Goal: Obtain resource: Obtain resource

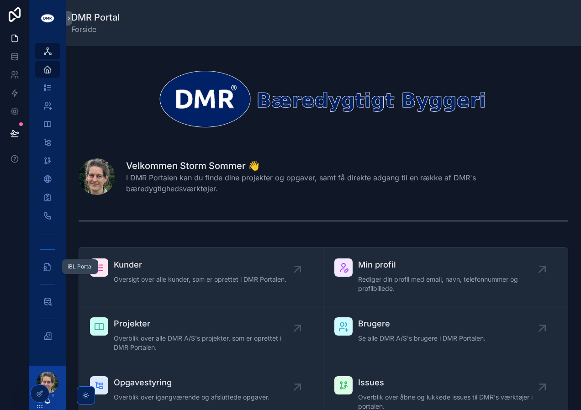
click at [46, 274] on link "iBL Portal" at bounding box center [48, 266] width 26 height 16
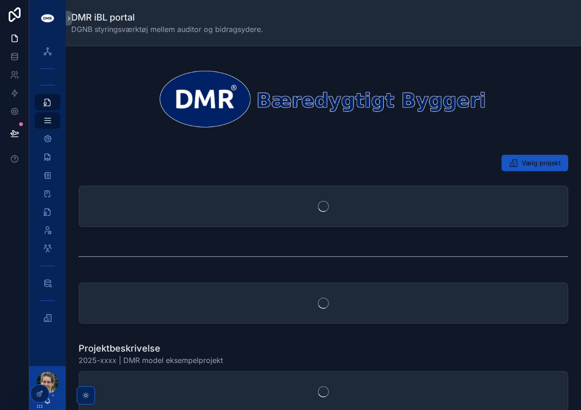
click at [45, 295] on div "scrollable content" at bounding box center [48, 300] width 26 height 15
click at [45, 287] on icon "scrollable content" at bounding box center [47, 283] width 9 height 9
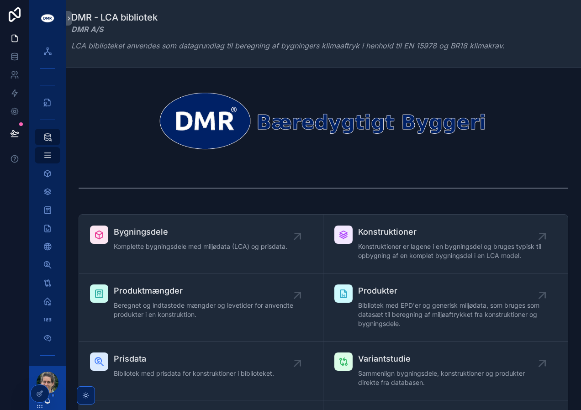
click at [415, 301] on span "Bibliotek med EPD'er og generisk miljødata, som bruges som datasæt til beregnin…" at bounding box center [450, 314] width 184 height 27
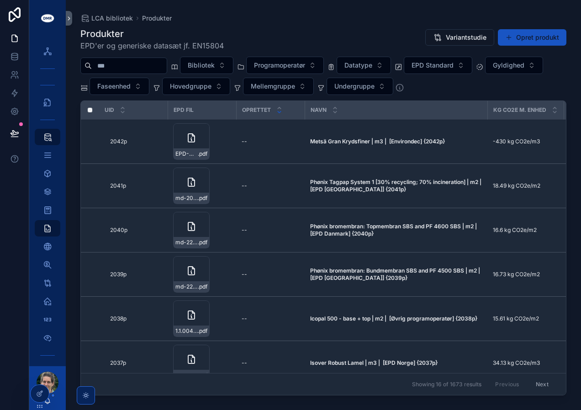
click at [124, 72] on div "scrollable content" at bounding box center [123, 66] width 87 height 16
click at [125, 64] on input "scrollable content" at bounding box center [129, 65] width 75 height 13
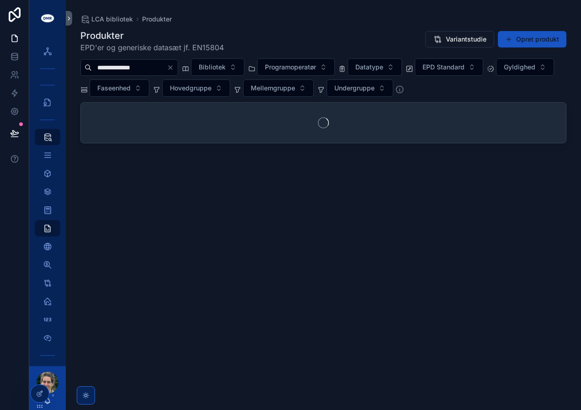
type input "**********"
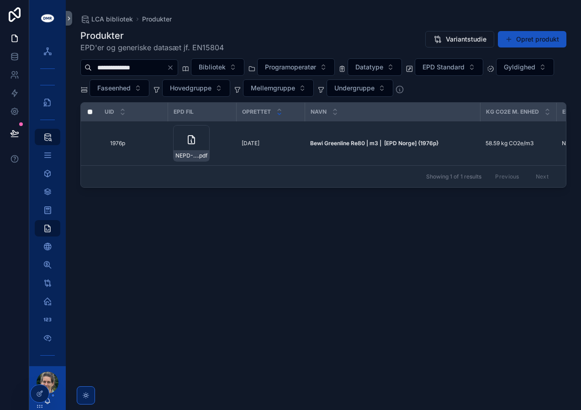
click at [336, 138] on td "Bewi Greenline Re80 | m3 | [EPD Norge] {1976p} Bewi Greenline Re80 | m3 | [EPD …" at bounding box center [392, 143] width 175 height 44
click at [336, 143] on strong "Bewi Greenline Re80 | m3 | [EPD Norge] {1976p}" at bounding box center [374, 143] width 128 height 7
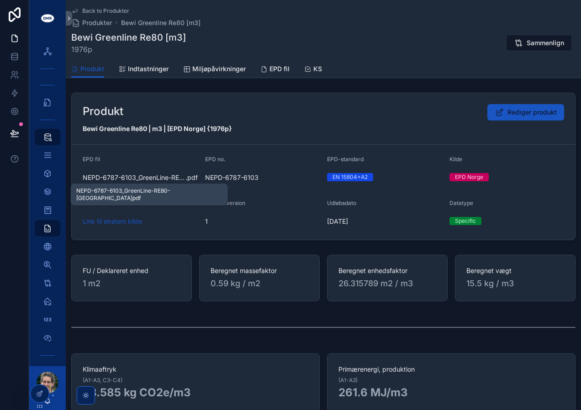
drag, startPoint x: 164, startPoint y: 179, endPoint x: 156, endPoint y: 150, distance: 29.9
click at [156, 150] on form "EPD fil NEPD-6787-6103_GreenLine-RE80-Denmark .pdf EPD no. NEPD-6787-6103 EPD-s…" at bounding box center [323, 192] width 503 height 95
drag, startPoint x: 128, startPoint y: 177, endPoint x: 125, endPoint y: 181, distance: 4.9
click at [125, 181] on span "NEPD-6787-6103_GreenLine-RE80-[GEOGRAPHIC_DATA]" at bounding box center [134, 177] width 103 height 9
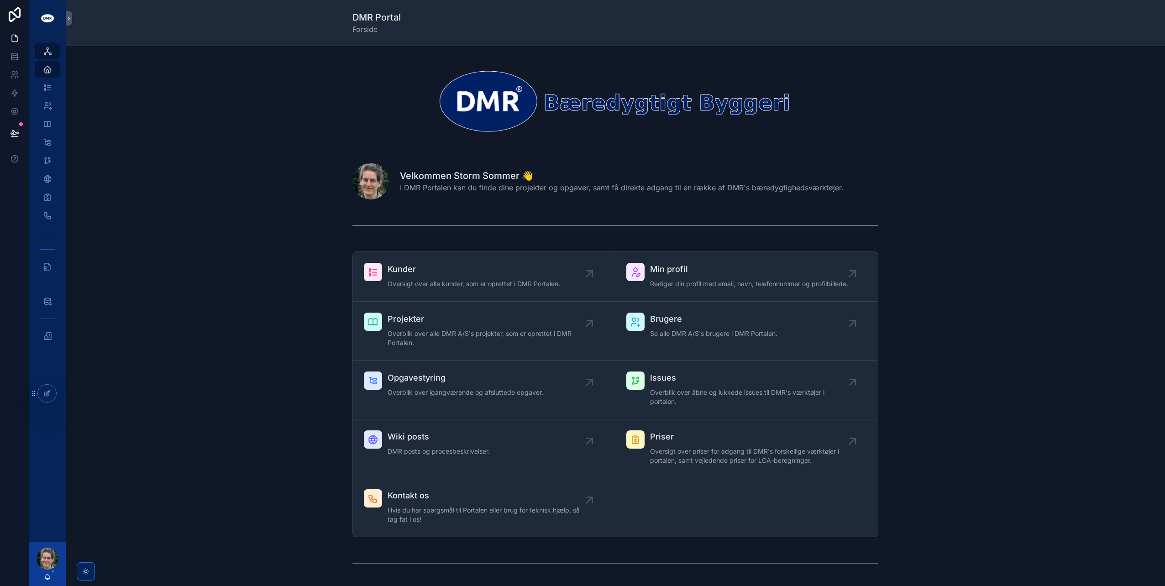
click at [580, 95] on div "scrollable content" at bounding box center [615, 100] width 1085 height 95
click at [49, 153] on icon "scrollable content" at bounding box center [47, 301] width 9 height 9
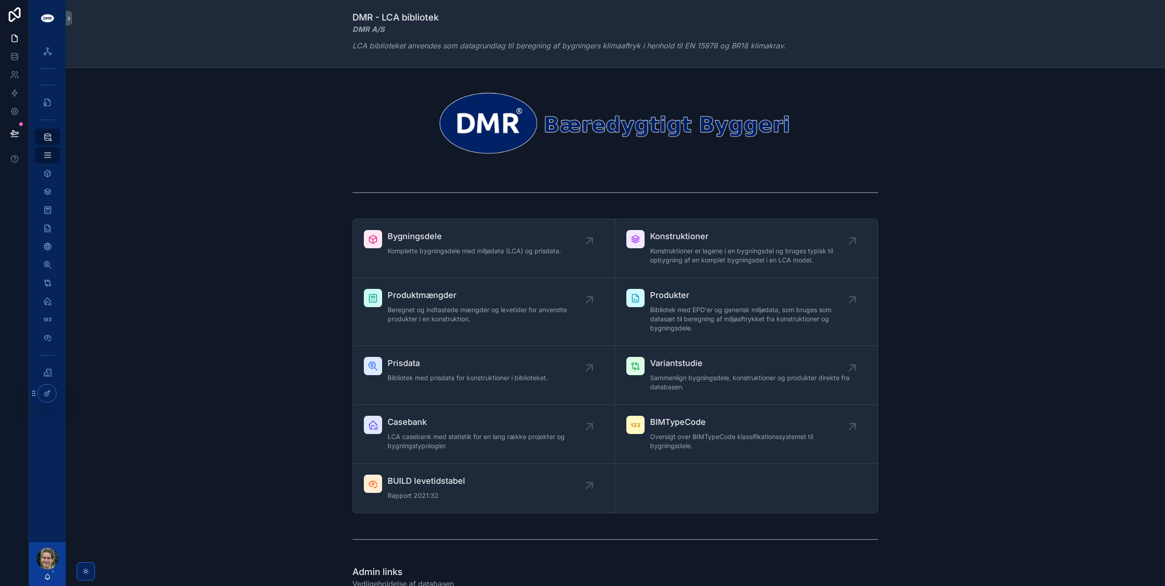
click at [580, 153] on div "scrollable content" at bounding box center [635, 298] width 18 height 18
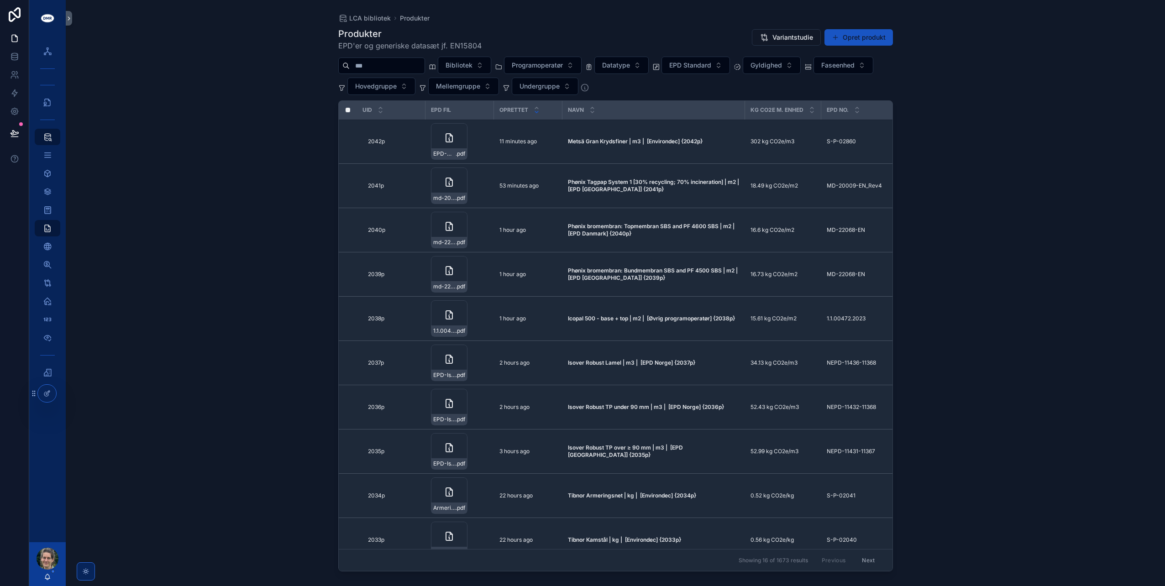
click at [406, 64] on input "scrollable content" at bounding box center [387, 65] width 75 height 13
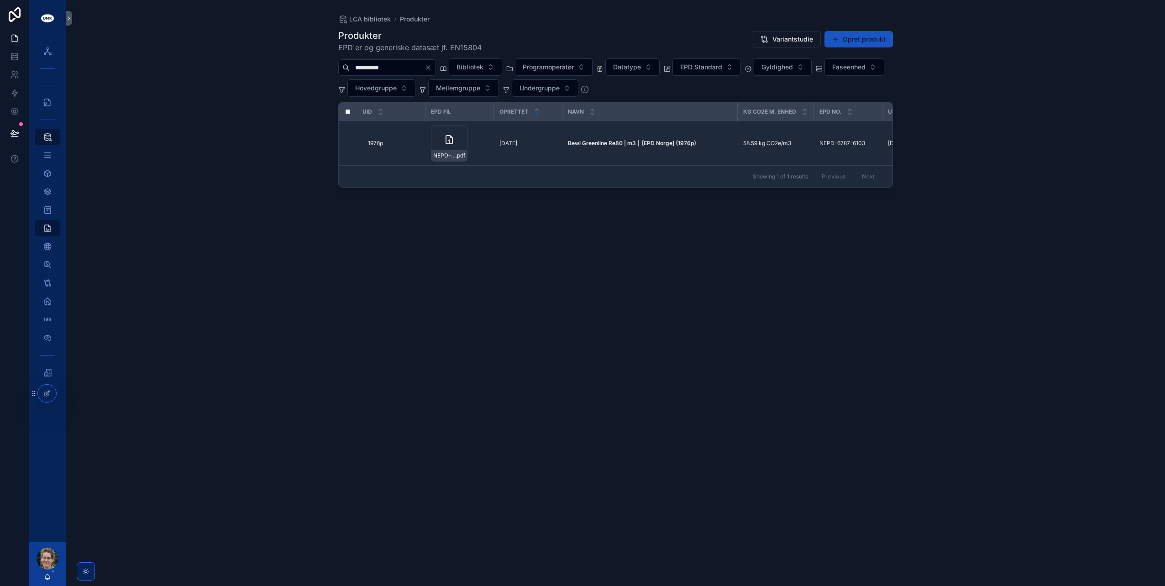
type input "**********"
click at [580, 145] on span "Bewi Greenline Re80 | m3 | [EPD Norge] {1976p}" at bounding box center [632, 143] width 128 height 7
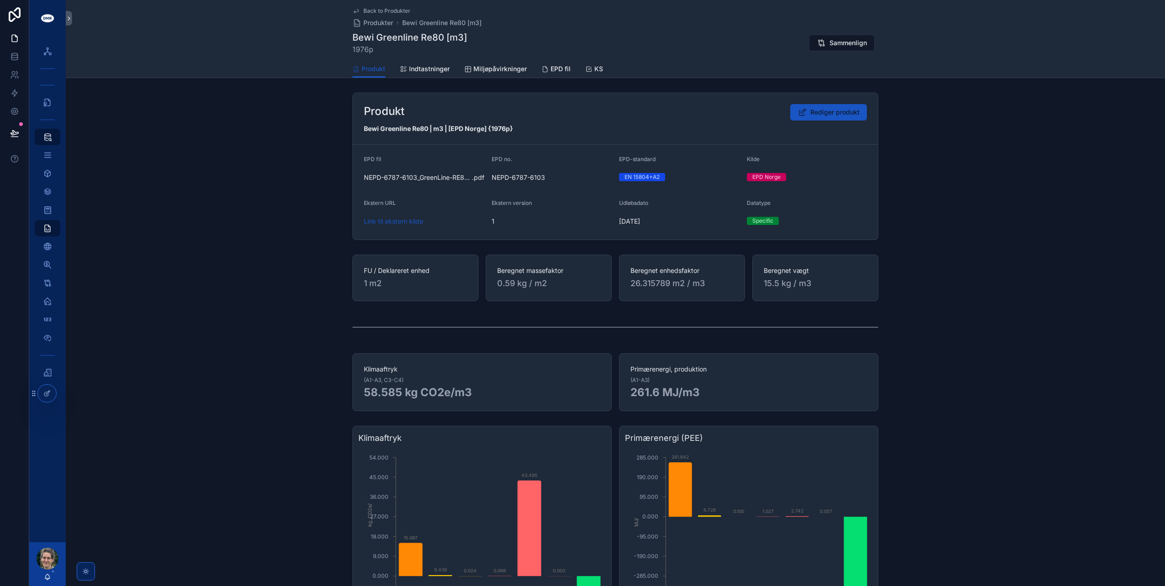
click at [502, 68] on span "Miljøpåvirkninger" at bounding box center [499, 68] width 53 height 9
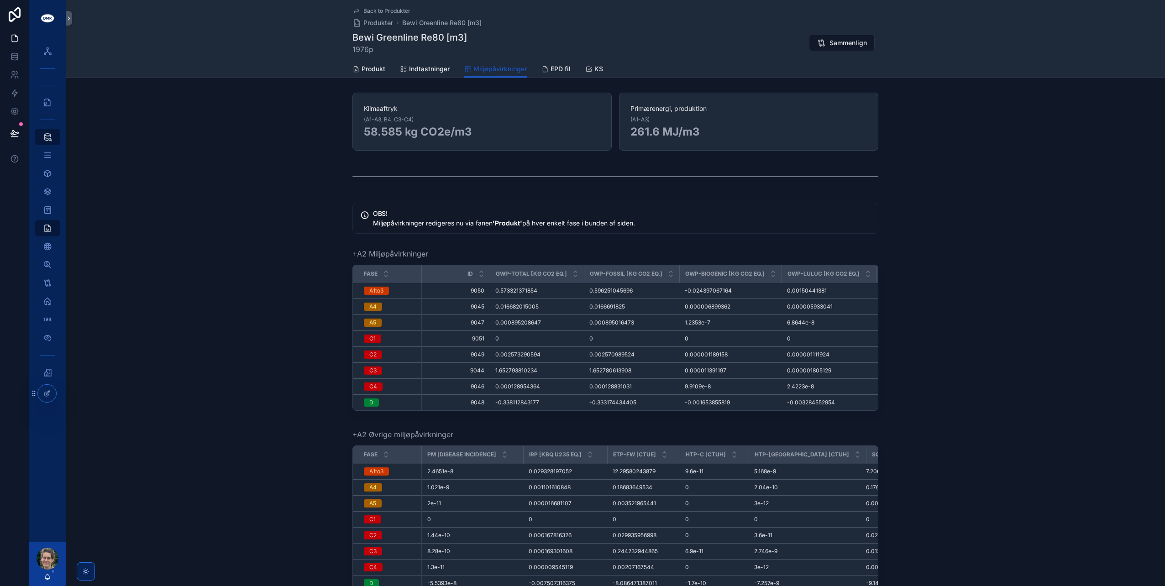
click at [412, 65] on span "Indtastninger" at bounding box center [429, 68] width 41 height 9
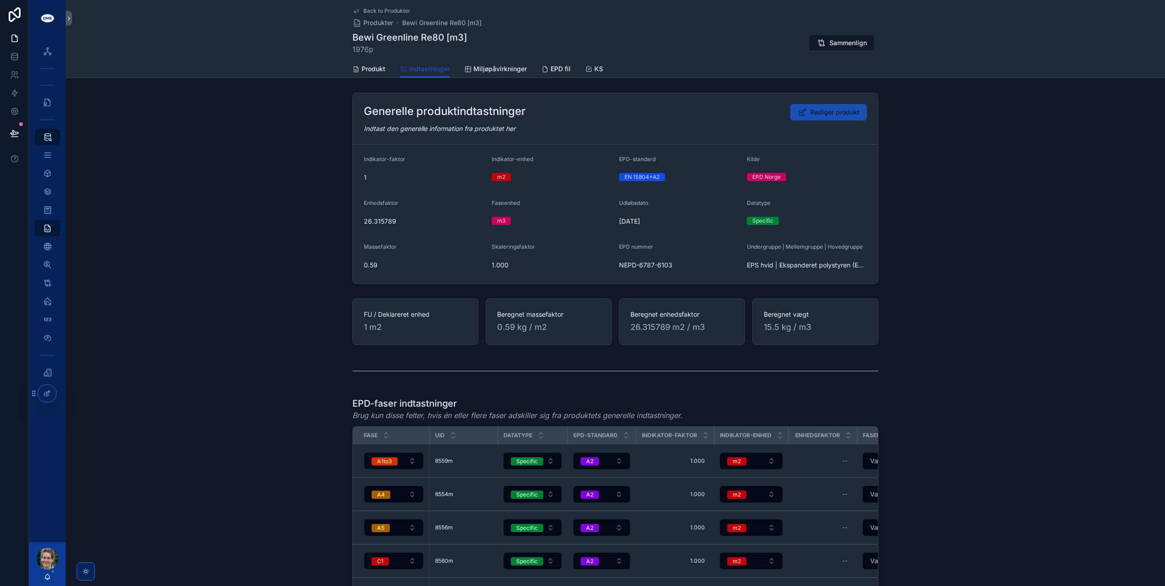
click at [580, 106] on button "Rediger produkt" at bounding box center [828, 112] width 77 height 16
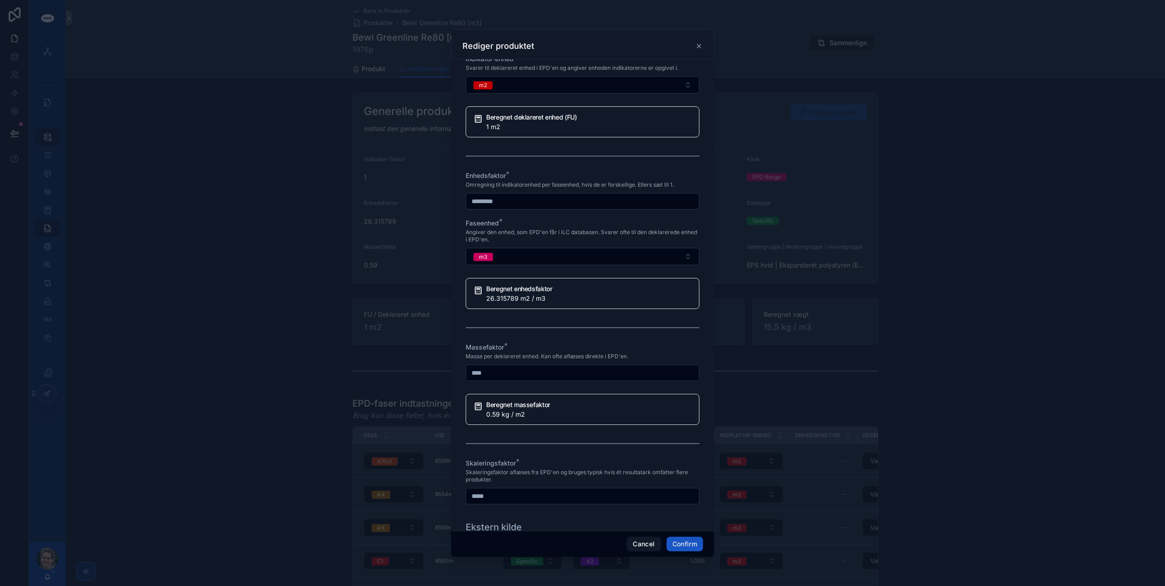
scroll to position [502, 0]
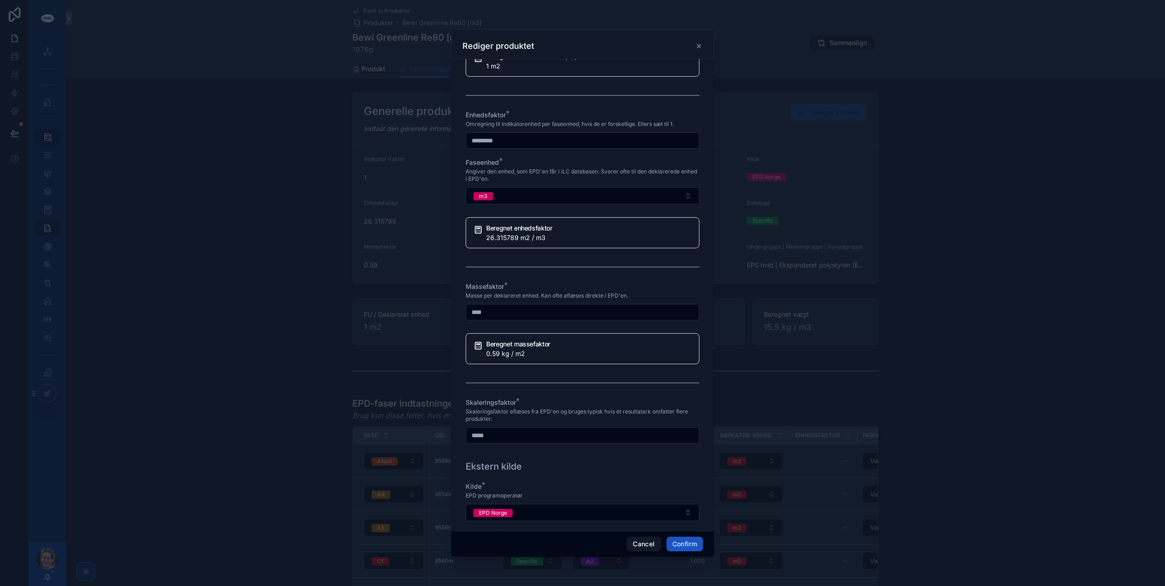
click at [580, 44] on icon at bounding box center [698, 45] width 7 height 7
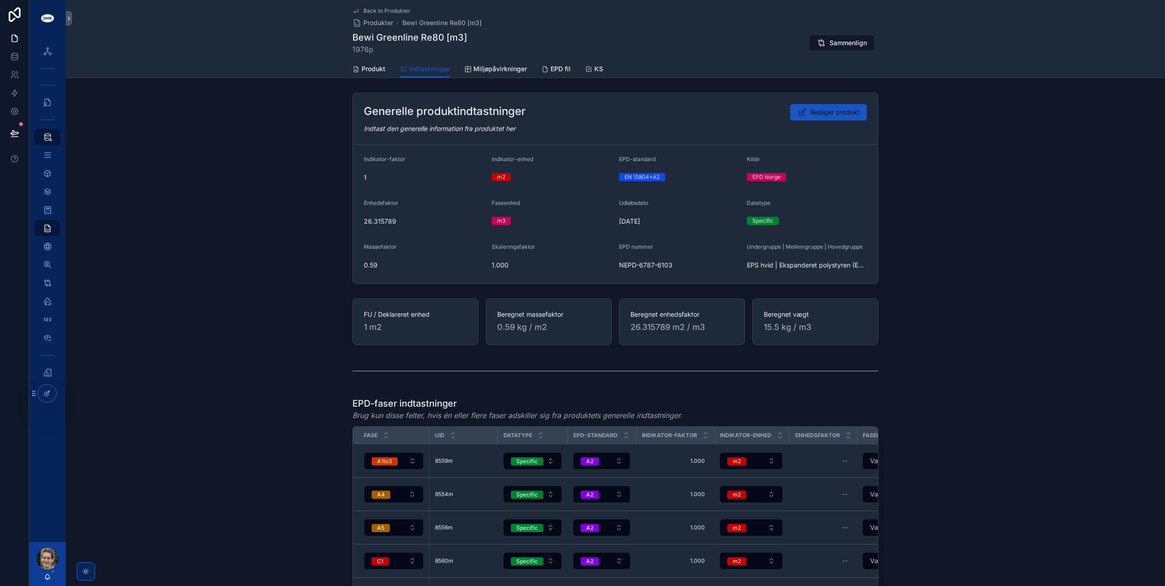
click at [310, 153] on div "Generelle produktindtastninger Rediger produkt Indtast den generelle informatio…" at bounding box center [615, 188] width 1099 height 199
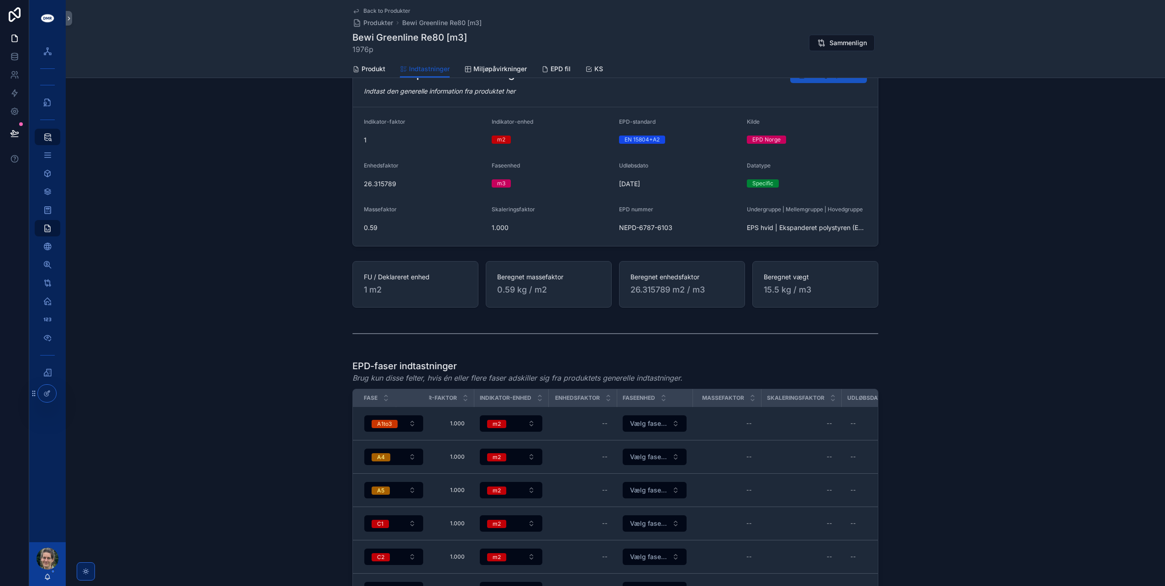
scroll to position [0, 0]
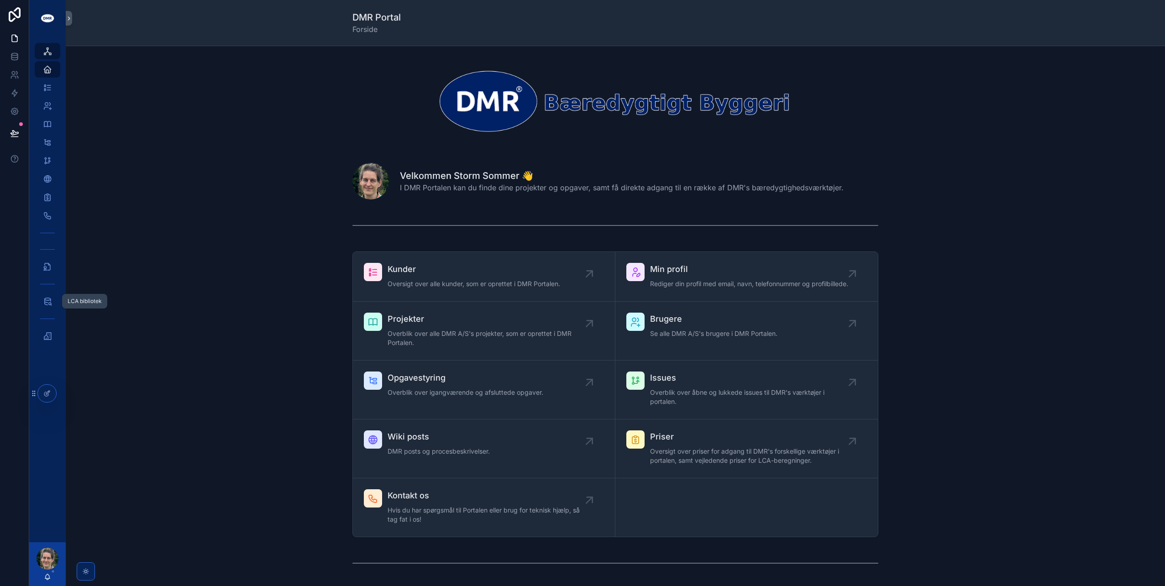
click at [43, 302] on icon "scrollable content" at bounding box center [47, 301] width 9 height 9
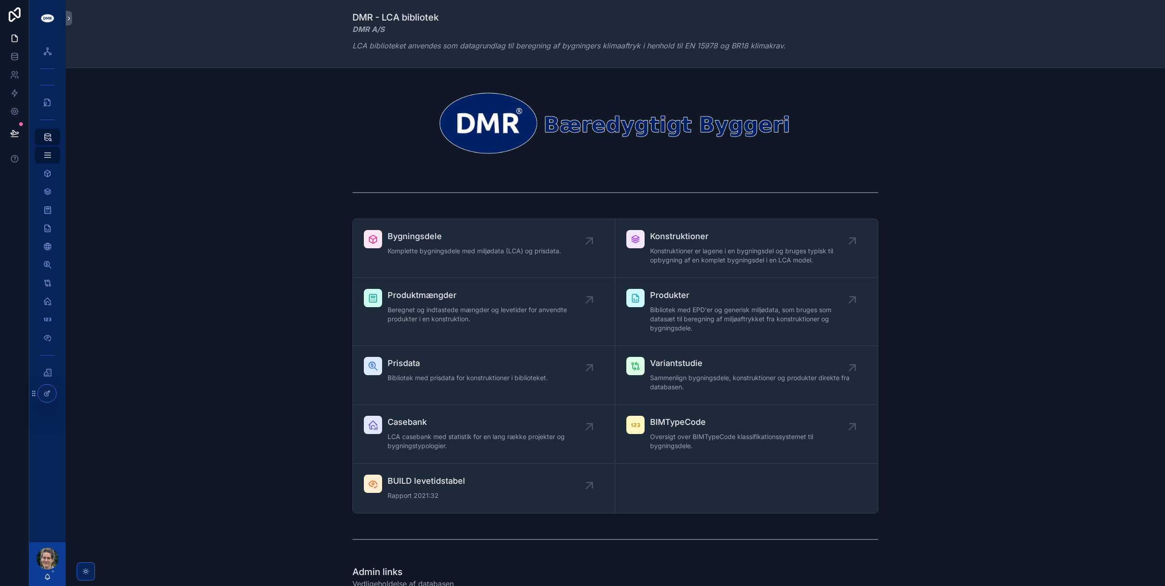
click at [679, 299] on span "Produkter" at bounding box center [751, 295] width 202 height 13
